Goal: Information Seeking & Learning: Learn about a topic

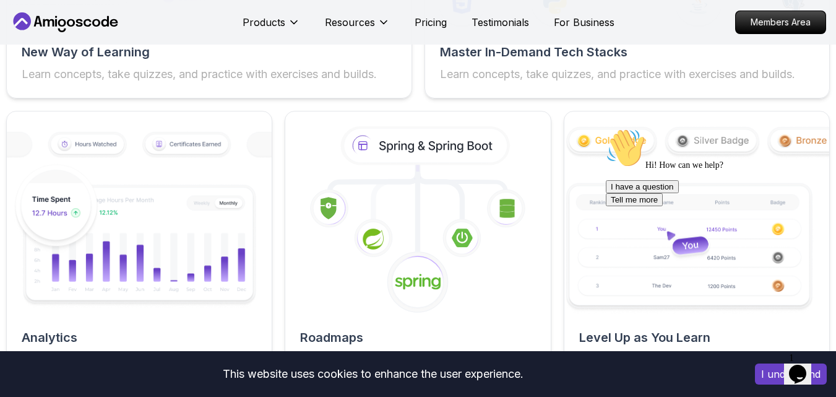
scroll to position [2192, 0]
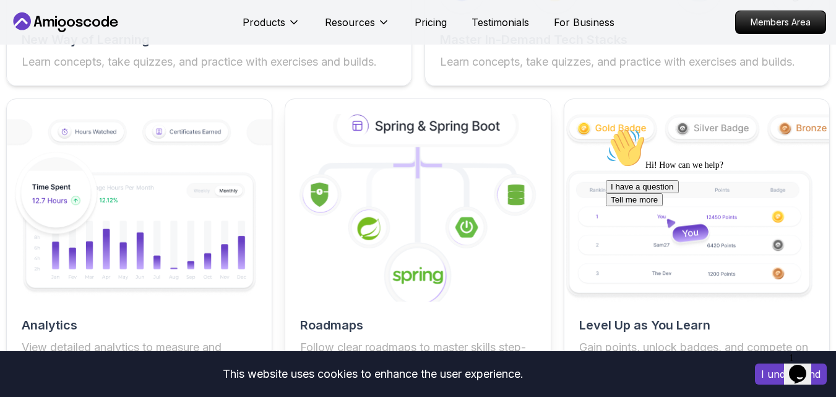
click at [423, 272] on image at bounding box center [418, 275] width 51 height 20
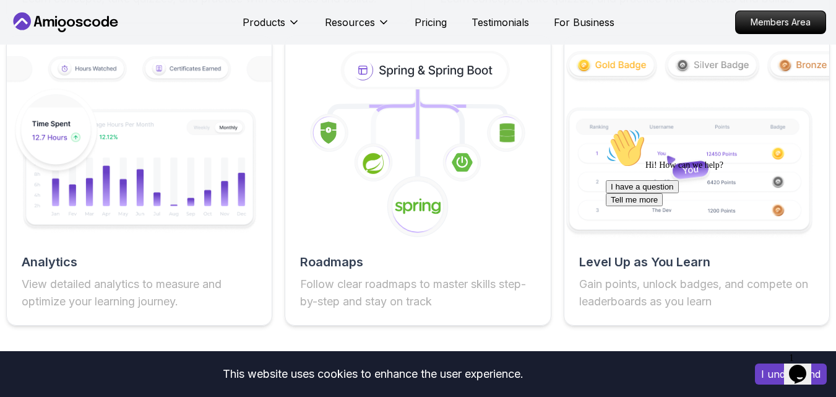
scroll to position [2268, 0]
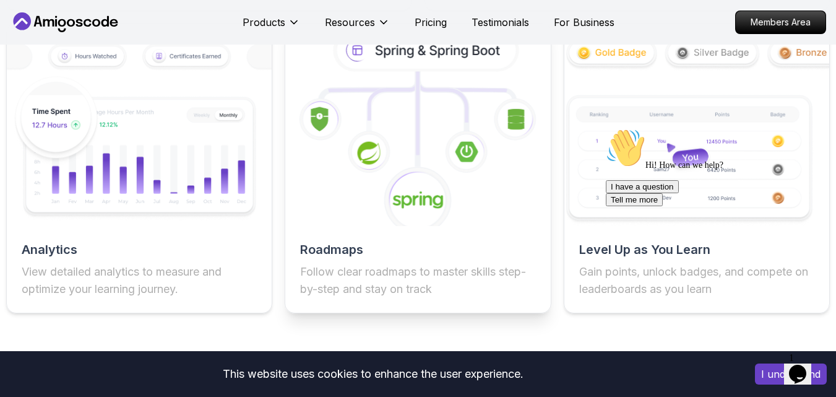
click at [395, 296] on p "Follow clear roadmaps to master skills step-by-step and stay on track" at bounding box center [417, 280] width 235 height 35
click at [329, 252] on h2 "Roadmaps" at bounding box center [417, 249] width 235 height 17
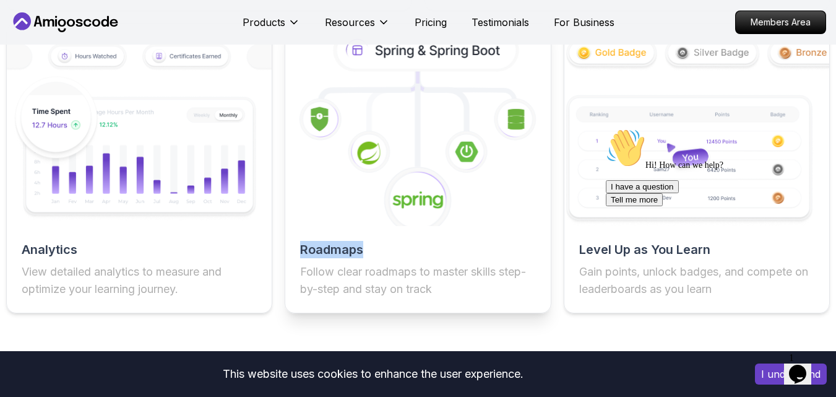
click at [461, 283] on p "Follow clear roadmaps to master skills step-by-step and stay on track" at bounding box center [417, 280] width 235 height 35
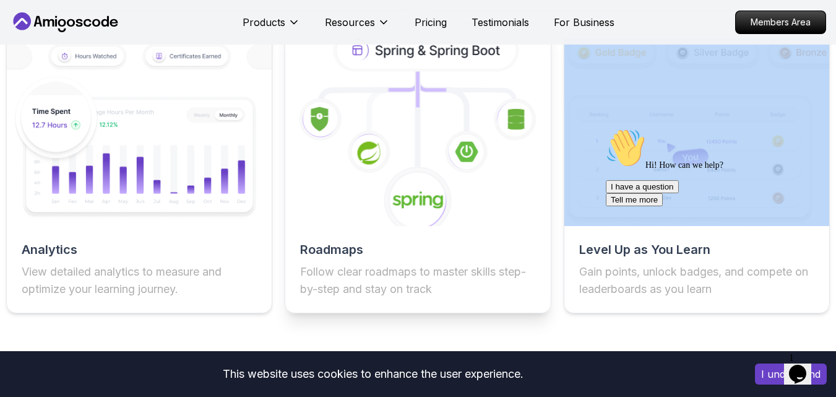
click at [409, 147] on icon at bounding box center [417, 131] width 291 height 207
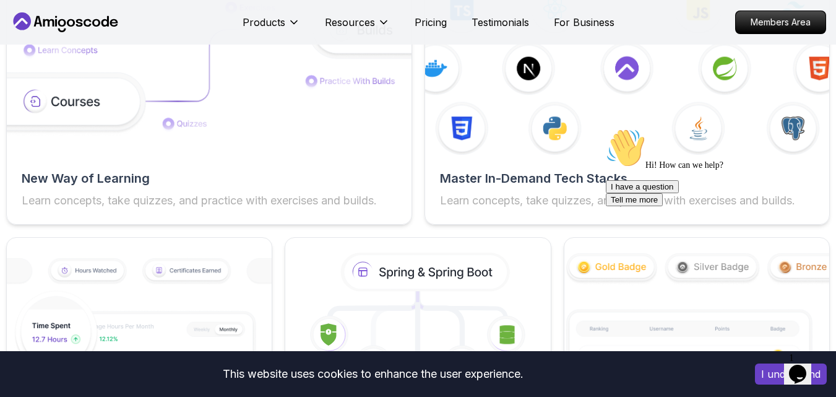
scroll to position [2142, 0]
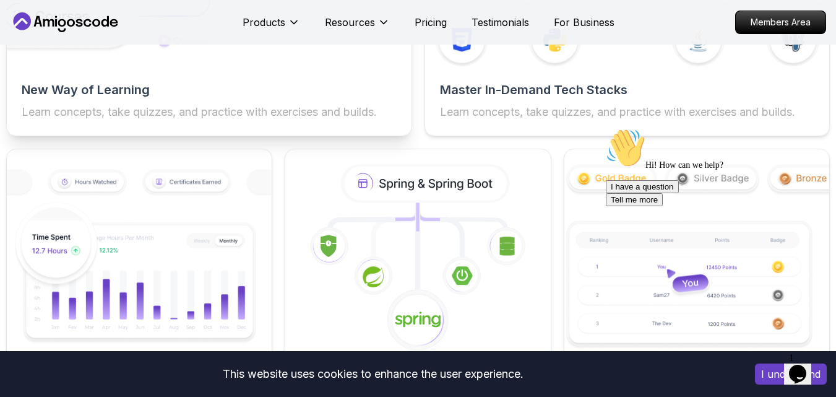
click at [259, 116] on p "Learn concepts, take quizzes, and practice with exercises and builds." at bounding box center [209, 111] width 375 height 17
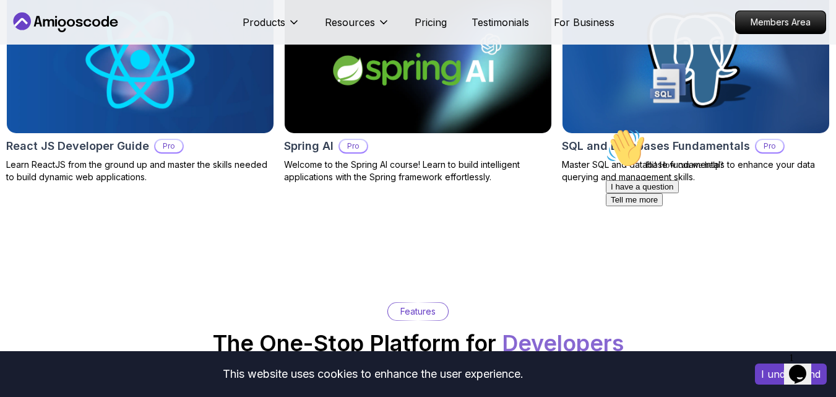
scroll to position [1613, 0]
